Goal: Task Accomplishment & Management: Use online tool/utility

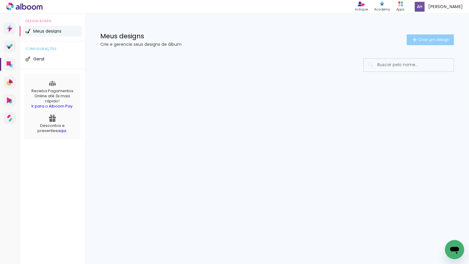
click at [429, 41] on span "Criar um design" at bounding box center [433, 40] width 31 height 4
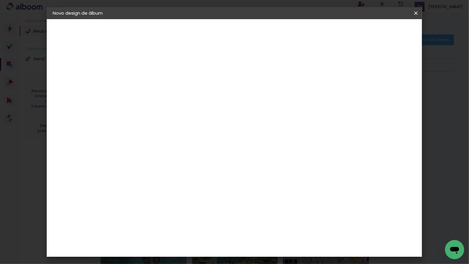
click at [151, 82] on input at bounding box center [151, 80] width 0 height 9
type input "YAEL - [GEOGRAPHIC_DATA] BEN"
type paper-input "YAEL - [GEOGRAPHIC_DATA] BEN"
click at [0, 0] on slot "Avançar" at bounding box center [0, 0] width 0 height 0
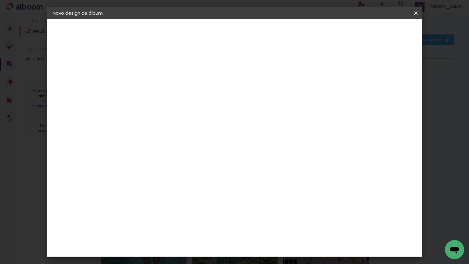
click at [161, 233] on div "Go image" at bounding box center [154, 238] width 15 height 10
click at [0, 0] on slot "Avançar" at bounding box center [0, 0] width 0 height 0
click at [174, 102] on input "text" at bounding box center [162, 104] width 23 height 9
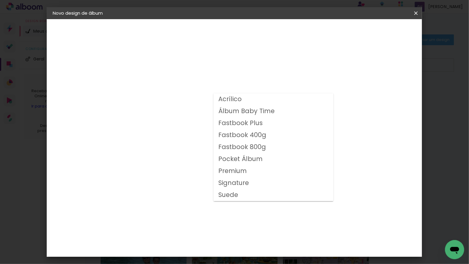
click at [0, 0] on slot "Fastbook 400g" at bounding box center [0, 0] width 0 height 0
type input "Fastbook 400g"
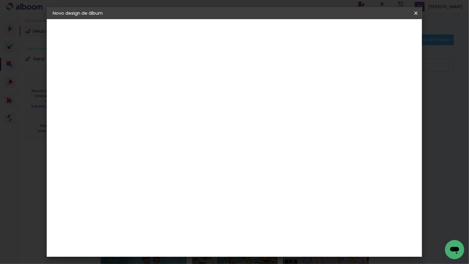
scroll to position [125, 0]
click at [191, 171] on span "25 × 25" at bounding box center [177, 179] width 28 height 16
click at [0, 0] on slot "Avançar" at bounding box center [0, 0] width 0 height 0
type input "3"
type paper-input "3"
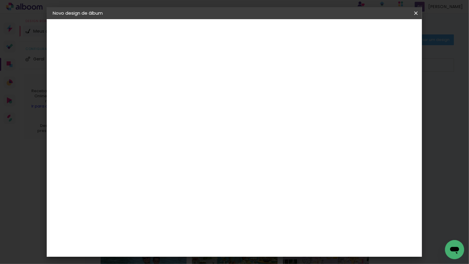
click at [154, 63] on input "3" at bounding box center [146, 64] width 21 height 7
click at [383, 31] on span "Iniciar design" at bounding box center [369, 32] width 27 height 4
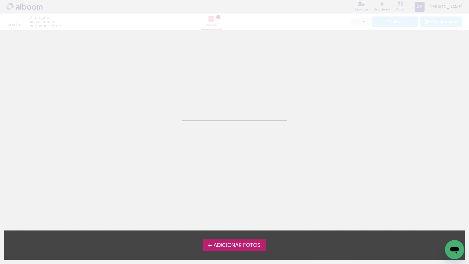
click at [215, 245] on span "Adicionar Fotos" at bounding box center [236, 245] width 47 height 5
click at [0, 0] on input "file" at bounding box center [0, 0] width 0 height 0
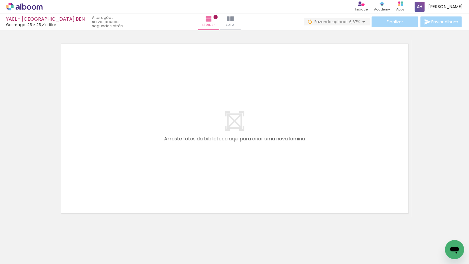
click at [27, 246] on input "Todas as fotos" at bounding box center [16, 245] width 23 height 5
click at [0, 0] on slot "Não utilizadas" at bounding box center [0, 0] width 0 height 0
type input "Não utilizadas"
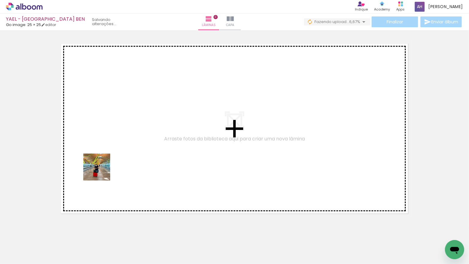
drag, startPoint x: 99, startPoint y: 247, endPoint x: 101, endPoint y: 169, distance: 77.3
click at [101, 169] on quentale-workspace at bounding box center [234, 132] width 469 height 264
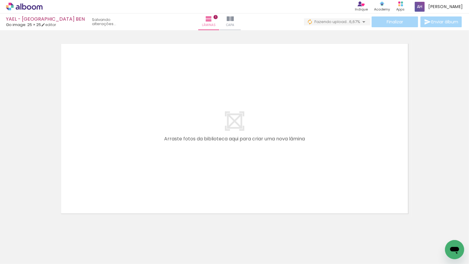
scroll to position [7, 0]
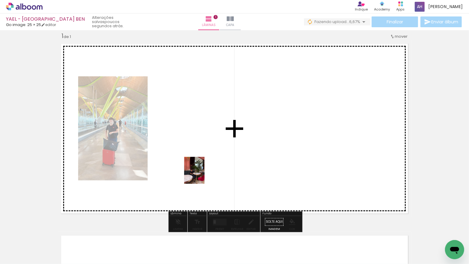
drag, startPoint x: 94, startPoint y: 247, endPoint x: 202, endPoint y: 175, distance: 129.9
click at [202, 175] on quentale-workspace at bounding box center [234, 132] width 469 height 264
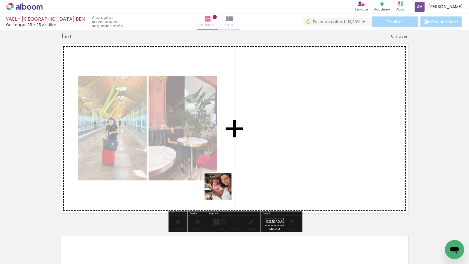
drag, startPoint x: 94, startPoint y: 244, endPoint x: 183, endPoint y: 210, distance: 95.3
click at [273, 169] on quentale-workspace at bounding box center [234, 132] width 469 height 264
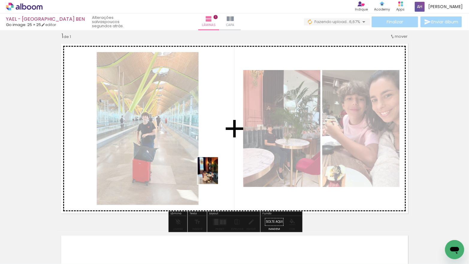
drag, startPoint x: 100, startPoint y: 245, endPoint x: 216, endPoint y: 175, distance: 134.7
click at [216, 175] on quentale-workspace at bounding box center [234, 132] width 469 height 264
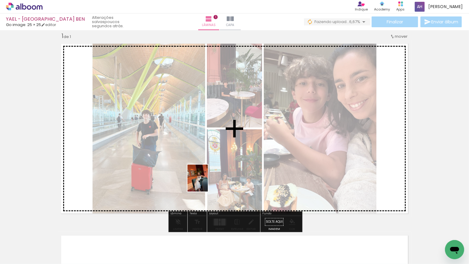
drag, startPoint x: 110, startPoint y: 234, endPoint x: 206, endPoint y: 183, distance: 108.4
click at [206, 182] on quentale-workspace at bounding box center [234, 132] width 469 height 264
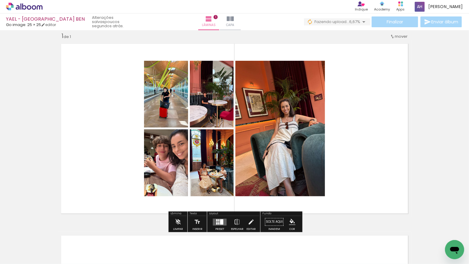
click at [218, 223] on div at bounding box center [218, 223] width 1 height 2
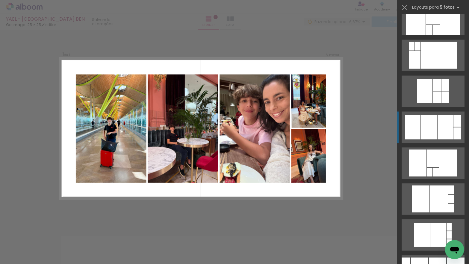
scroll to position [518, 0]
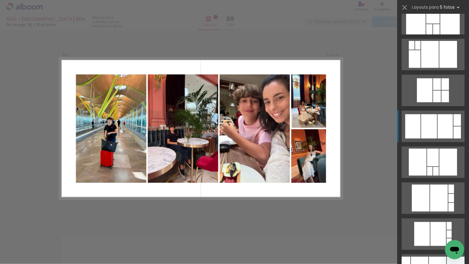
click at [429, 124] on div at bounding box center [429, 126] width 16 height 24
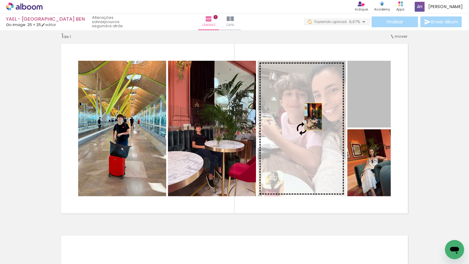
drag, startPoint x: 363, startPoint y: 104, endPoint x: 313, endPoint y: 116, distance: 51.6
click at [0, 0] on slot at bounding box center [0, 0] width 0 height 0
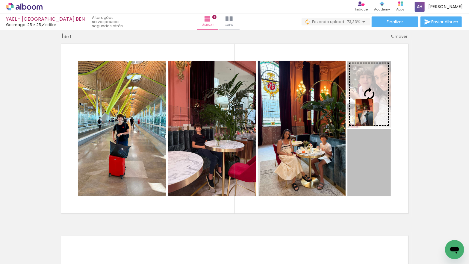
drag, startPoint x: 365, startPoint y: 168, endPoint x: 364, endPoint y: 112, distance: 56.0
click at [0, 0] on slot at bounding box center [0, 0] width 0 height 0
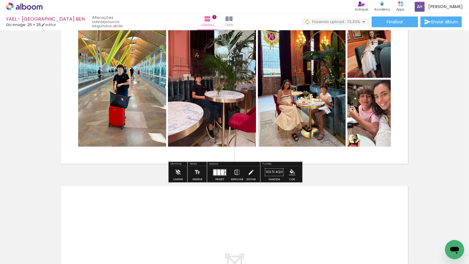
scroll to position [62, 0]
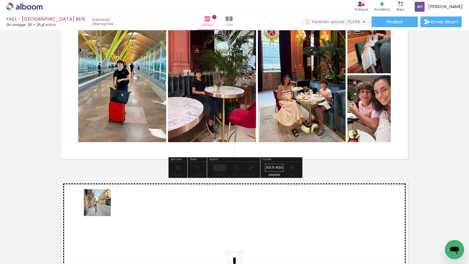
drag, startPoint x: 100, startPoint y: 222, endPoint x: 102, endPoint y: 208, distance: 14.7
click at [102, 208] on quentale-workspace at bounding box center [234, 132] width 469 height 264
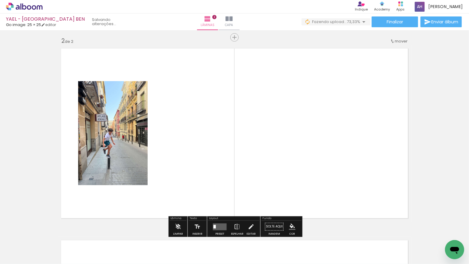
scroll to position [199, 0]
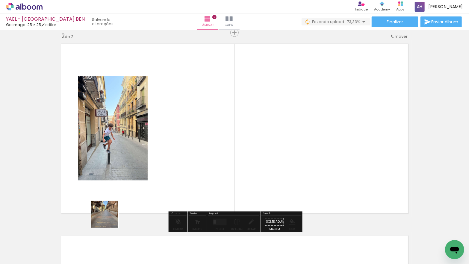
drag, startPoint x: 99, startPoint y: 237, endPoint x: 125, endPoint y: 193, distance: 51.4
click at [125, 191] on quentale-workspace at bounding box center [234, 132] width 469 height 264
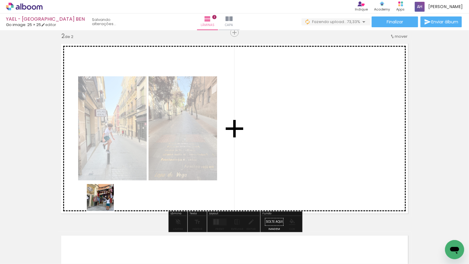
drag, startPoint x: 104, startPoint y: 212, endPoint x: 106, endPoint y: 193, distance: 19.5
click at [106, 193] on quentale-workspace at bounding box center [234, 132] width 469 height 264
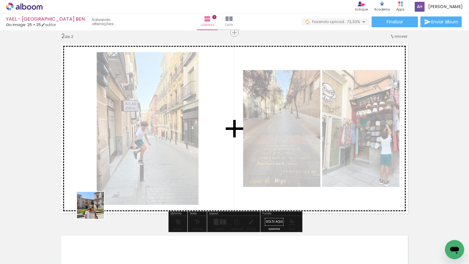
drag, startPoint x: 98, startPoint y: 236, endPoint x: 95, endPoint y: 200, distance: 36.4
click at [95, 200] on quentale-workspace at bounding box center [234, 132] width 469 height 264
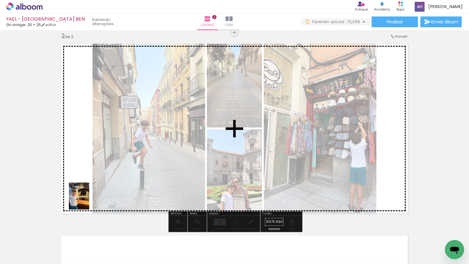
drag, startPoint x: 94, startPoint y: 235, endPoint x: 87, endPoint y: 201, distance: 35.4
click at [87, 201] on quentale-workspace at bounding box center [234, 132] width 469 height 264
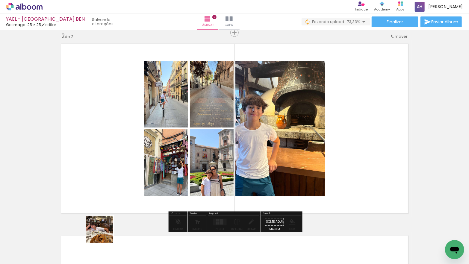
drag, startPoint x: 104, startPoint y: 234, endPoint x: 105, endPoint y: 182, distance: 51.5
click at [105, 182] on quentale-workspace at bounding box center [234, 132] width 469 height 264
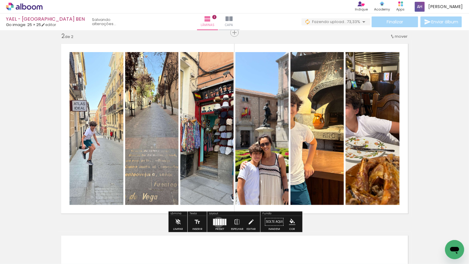
click at [218, 222] on div at bounding box center [219, 222] width 2 height 6
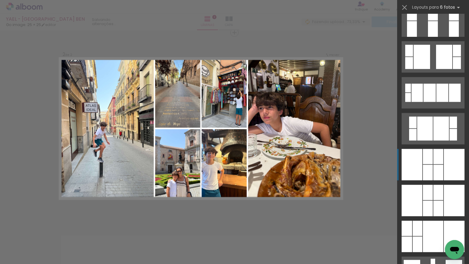
scroll to position [593, 0]
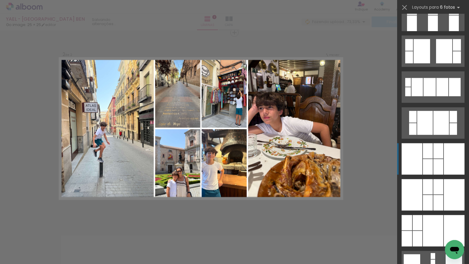
click at [427, 153] on div at bounding box center [428, 150] width 10 height 15
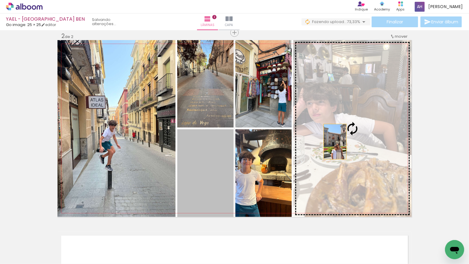
drag, startPoint x: 220, startPoint y: 178, endPoint x: 335, endPoint y: 142, distance: 120.9
click at [0, 0] on slot at bounding box center [0, 0] width 0 height 0
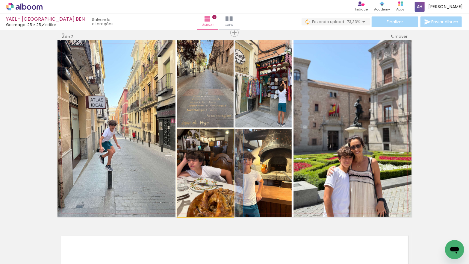
drag, startPoint x: 202, startPoint y: 173, endPoint x: 229, endPoint y: 173, distance: 26.3
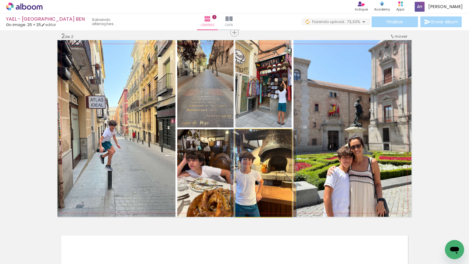
drag, startPoint x: 245, startPoint y: 172, endPoint x: 209, endPoint y: 168, distance: 36.2
click at [0, 0] on slot at bounding box center [0, 0] width 0 height 0
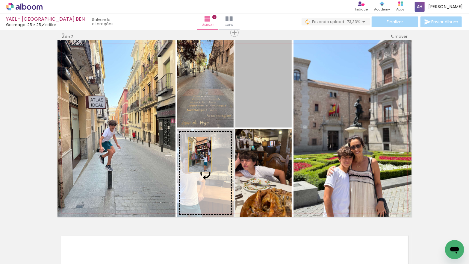
drag, startPoint x: 258, startPoint y: 109, endPoint x: 200, endPoint y: 154, distance: 73.6
click at [0, 0] on slot at bounding box center [0, 0] width 0 height 0
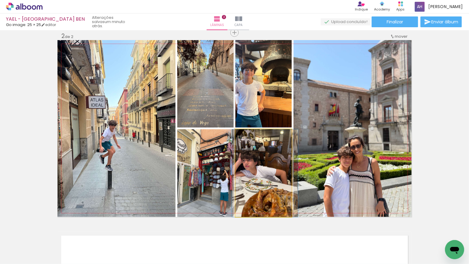
drag, startPoint x: 254, startPoint y: 166, endPoint x: 256, endPoint y: 164, distance: 3.2
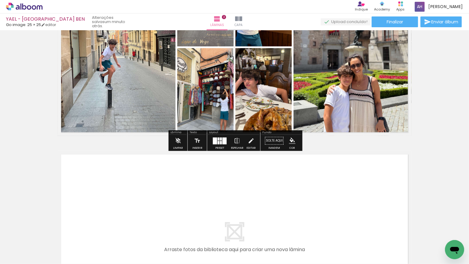
scroll to position [281, 0]
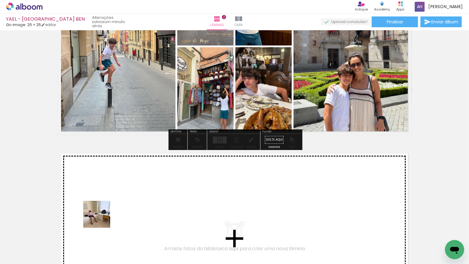
drag, startPoint x: 101, startPoint y: 225, endPoint x: 102, endPoint y: 216, distance: 9.0
click at [102, 216] on quentale-workspace at bounding box center [234, 132] width 469 height 264
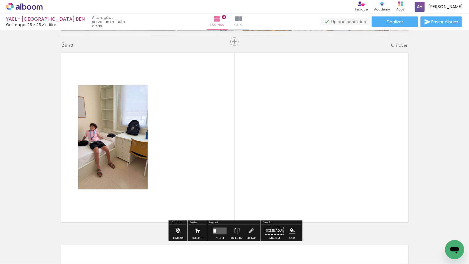
scroll to position [391, 0]
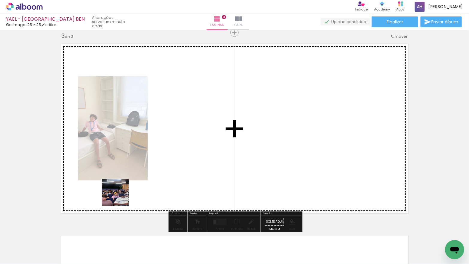
drag, startPoint x: 99, startPoint y: 245, endPoint x: 120, endPoint y: 196, distance: 54.1
click at [120, 196] on quentale-workspace at bounding box center [234, 132] width 469 height 264
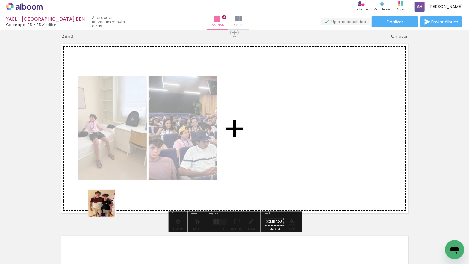
drag, startPoint x: 106, startPoint y: 208, endPoint x: 109, endPoint y: 199, distance: 9.3
click at [107, 199] on quentale-workspace at bounding box center [234, 132] width 469 height 264
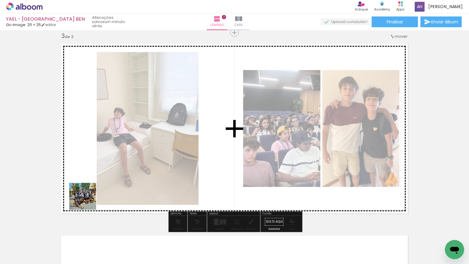
drag, startPoint x: 66, startPoint y: 243, endPoint x: 87, endPoint y: 200, distance: 48.2
click at [87, 201] on quentale-workspace at bounding box center [234, 132] width 469 height 264
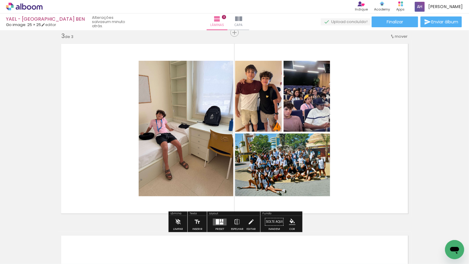
click at [217, 220] on div at bounding box center [217, 221] width 3 height 5
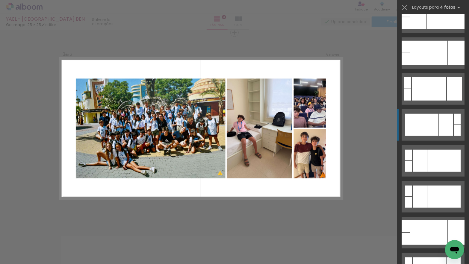
scroll to position [235, 0]
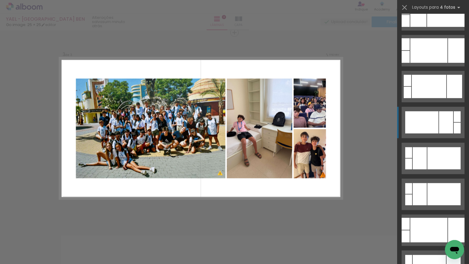
click at [424, 125] on div at bounding box center [421, 122] width 33 height 22
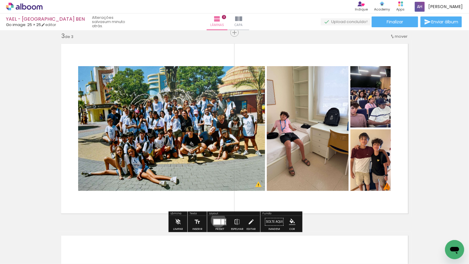
click at [217, 220] on div at bounding box center [216, 221] width 7 height 5
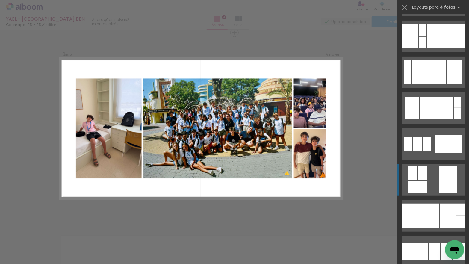
scroll to position [1494, 0]
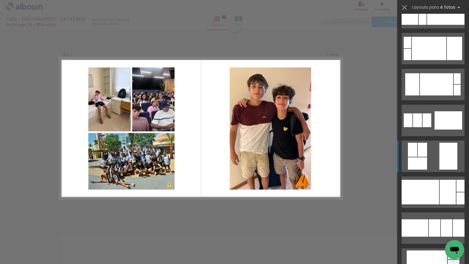
click at [428, 154] on quentale-layouter at bounding box center [433, 156] width 63 height 31
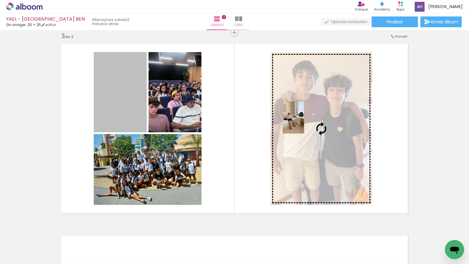
drag, startPoint x: 135, startPoint y: 108, endPoint x: 315, endPoint y: 118, distance: 180.5
click at [0, 0] on slot at bounding box center [0, 0] width 0 height 0
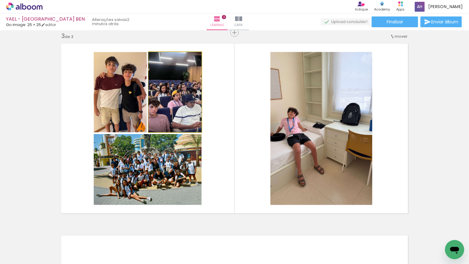
click at [181, 102] on quentale-photo at bounding box center [175, 92] width 53 height 80
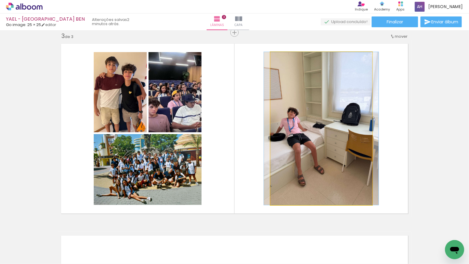
click at [312, 127] on quentale-photo at bounding box center [321, 128] width 102 height 153
click at [310, 129] on quentale-photo at bounding box center [321, 128] width 102 height 153
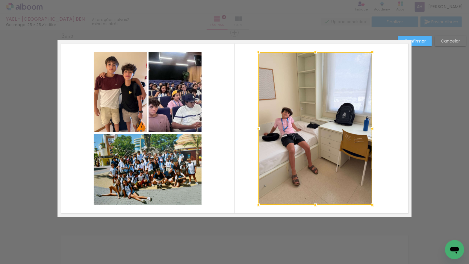
drag, startPoint x: 272, startPoint y: 129, endPoint x: 260, endPoint y: 129, distance: 11.1
click at [260, 129] on div at bounding box center [258, 129] width 12 height 12
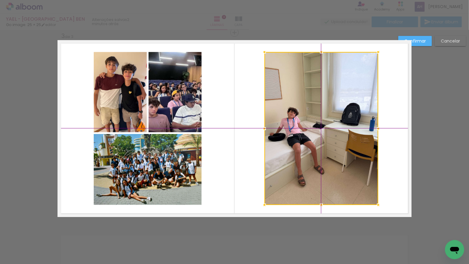
drag, startPoint x: 313, startPoint y: 127, endPoint x: 319, endPoint y: 127, distance: 6.0
click at [319, 127] on div at bounding box center [321, 128] width 114 height 153
click at [0, 0] on slot "Confirmar" at bounding box center [0, 0] width 0 height 0
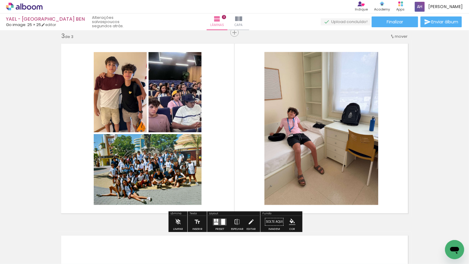
click at [24, 257] on span "Adicionar Fotos" at bounding box center [21, 260] width 18 height 7
click at [0, 0] on input "file" at bounding box center [0, 0] width 0 height 0
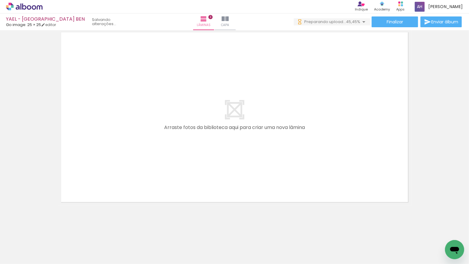
scroll to position [0, 0]
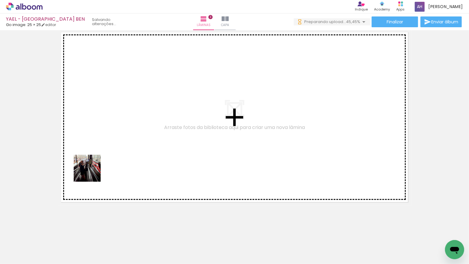
drag, startPoint x: 67, startPoint y: 239, endPoint x: 75, endPoint y: 220, distance: 20.8
click at [93, 168] on quentale-workspace at bounding box center [234, 132] width 469 height 264
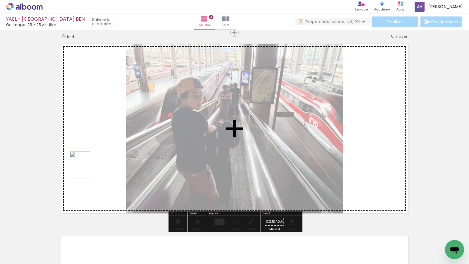
drag, startPoint x: 87, startPoint y: 170, endPoint x: 90, endPoint y: 168, distance: 3.7
click at [90, 168] on quentale-workspace at bounding box center [234, 132] width 469 height 264
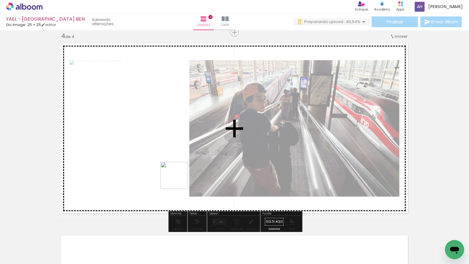
drag, startPoint x: 138, startPoint y: 199, endPoint x: 178, endPoint y: 180, distance: 44.6
click at [178, 180] on quentale-workspace at bounding box center [234, 132] width 469 height 264
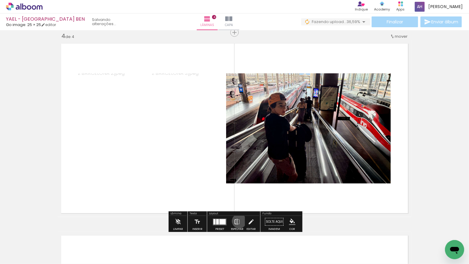
click at [238, 221] on iron-icon at bounding box center [237, 222] width 7 height 12
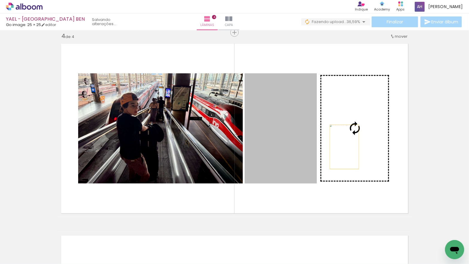
drag, startPoint x: 290, startPoint y: 154, endPoint x: 354, endPoint y: 146, distance: 64.2
click at [0, 0] on slot at bounding box center [0, 0] width 0 height 0
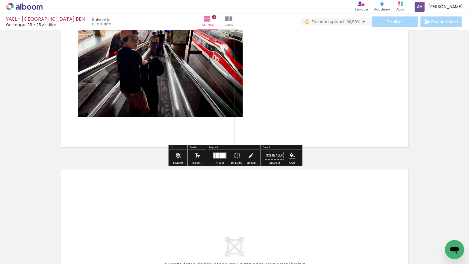
scroll to position [667, 0]
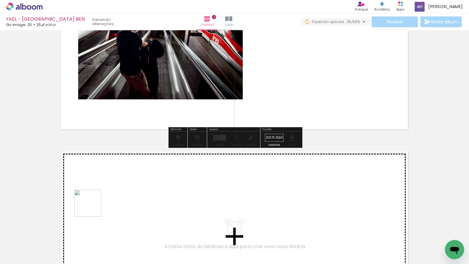
drag, startPoint x: 69, startPoint y: 242, endPoint x: 83, endPoint y: 241, distance: 14.1
click at [92, 208] on quentale-workspace at bounding box center [234, 132] width 469 height 264
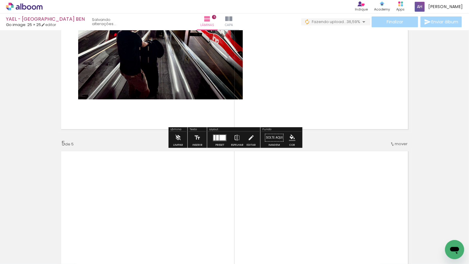
scroll to position [775, 0]
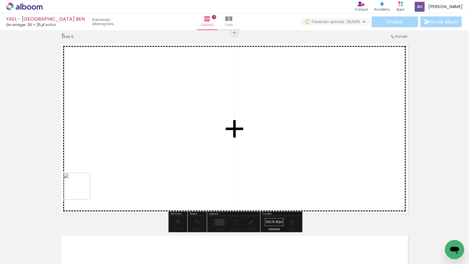
drag, startPoint x: 73, startPoint y: 217, endPoint x: 85, endPoint y: 209, distance: 14.8
click at [81, 188] on quentale-workspace at bounding box center [234, 132] width 469 height 264
drag, startPoint x: 68, startPoint y: 238, endPoint x: 76, endPoint y: 191, distance: 48.3
click at [76, 191] on quentale-workspace at bounding box center [234, 132] width 469 height 264
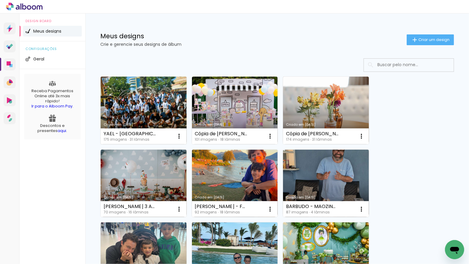
click at [165, 103] on link "Criado em [DATE]" at bounding box center [144, 111] width 86 height 68
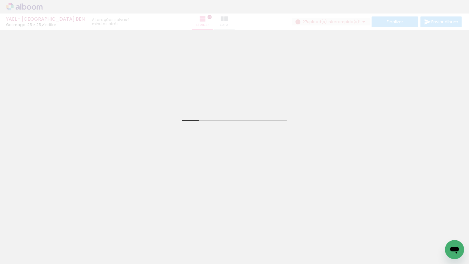
click at [26, 245] on input "Todas as fotos" at bounding box center [16, 245] width 23 height 5
